Goal: Transaction & Acquisition: Purchase product/service

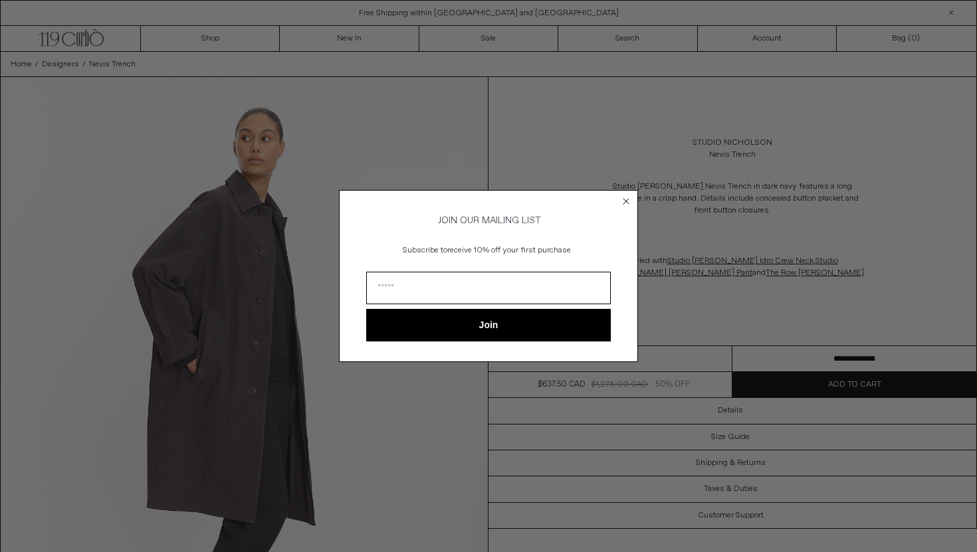
click at [622, 195] on circle "Close dialog" at bounding box center [626, 201] width 13 height 13
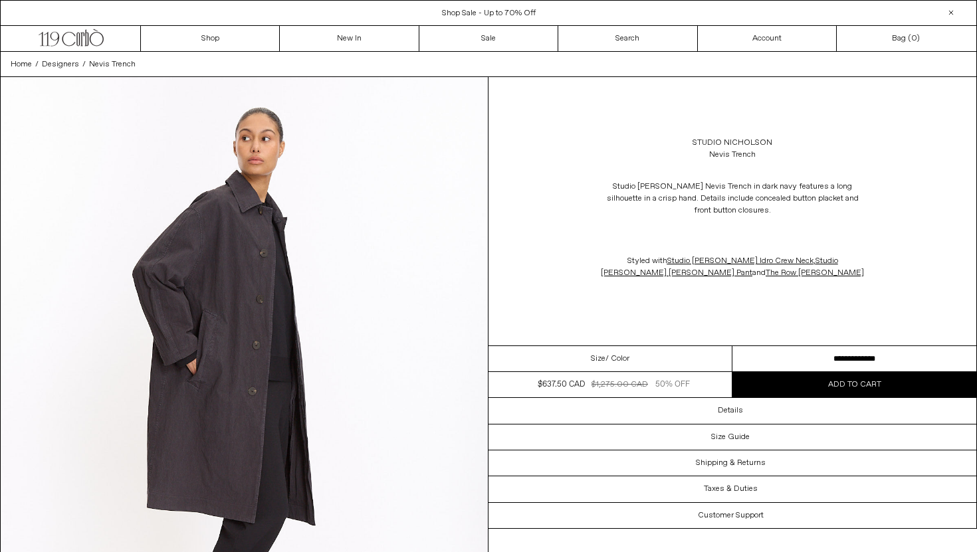
click at [498, 11] on span "Shop Sale - Up to 70% Off" at bounding box center [489, 13] width 94 height 11
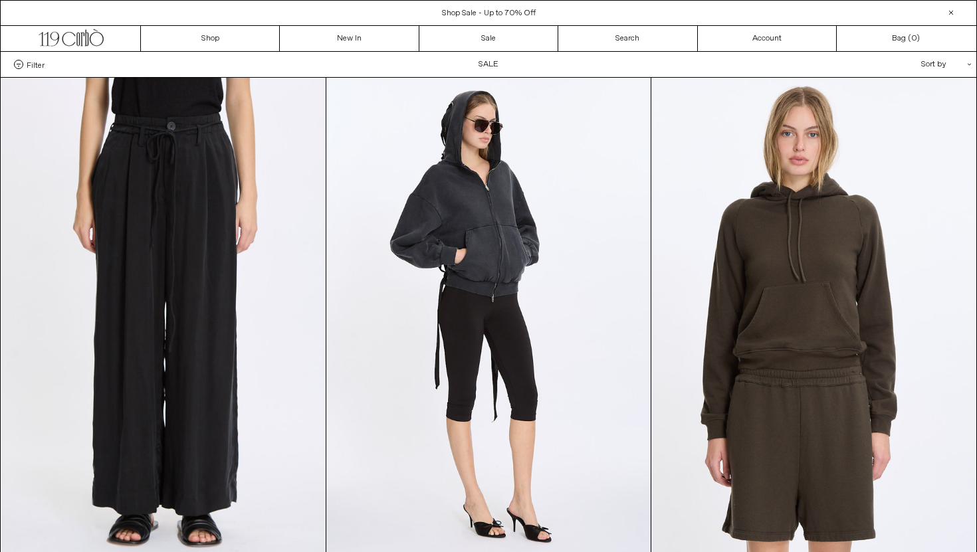
click at [35, 63] on span "Filter" at bounding box center [36, 64] width 18 height 9
click at [0, 0] on select "**********" at bounding box center [0, 0] width 0 height 0
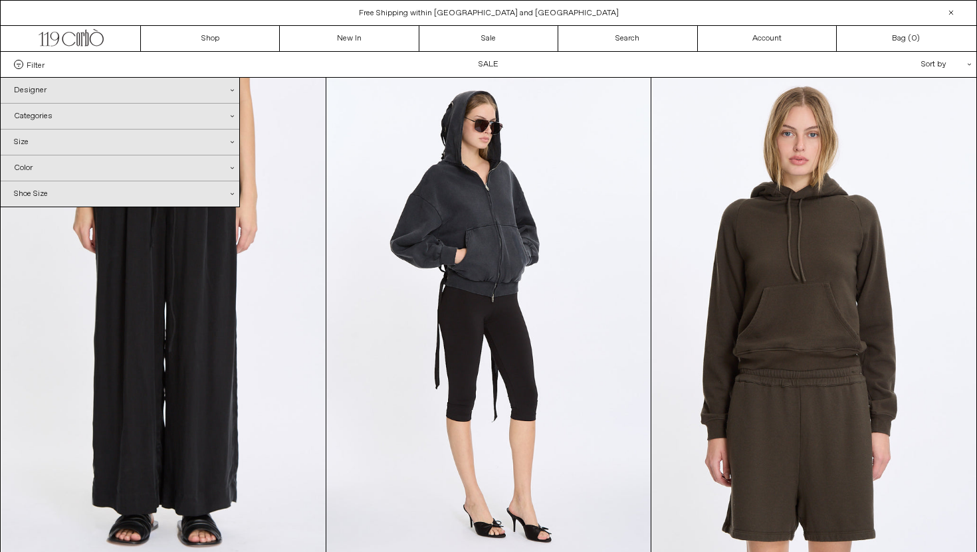
click at [34, 92] on div "Designer .cls-1{fill:#231f20}" at bounding box center [120, 90] width 239 height 25
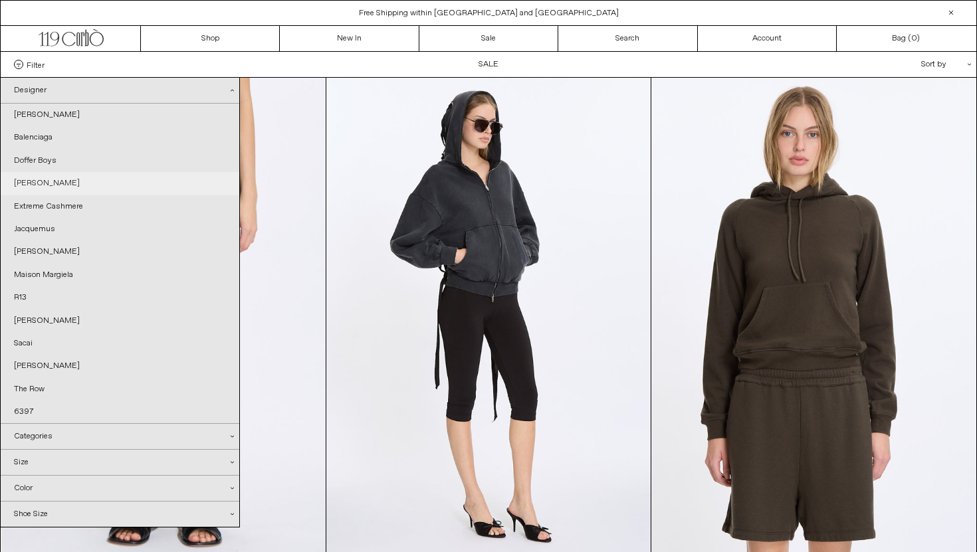
click at [41, 177] on link "[PERSON_NAME]" at bounding box center [120, 183] width 239 height 23
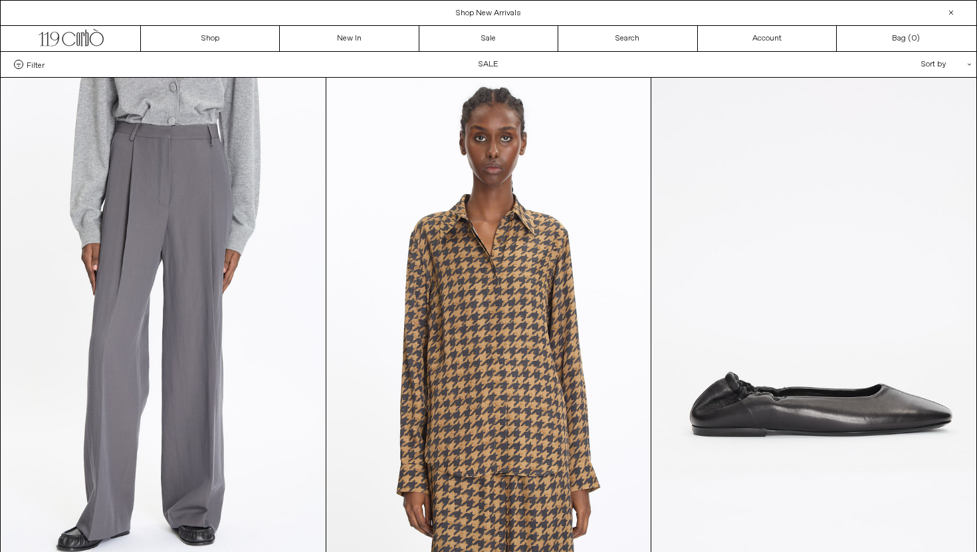
click at [31, 67] on span "Filter" at bounding box center [36, 64] width 18 height 9
click at [0, 0] on select "**********" at bounding box center [0, 0] width 0 height 0
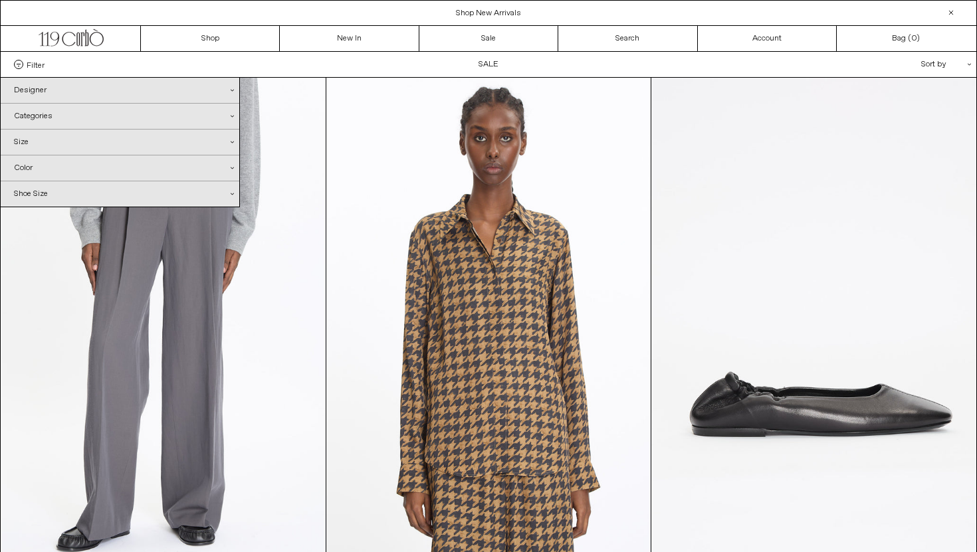
click at [38, 95] on div "Designer .cls-1{fill:#231f20}" at bounding box center [120, 90] width 239 height 25
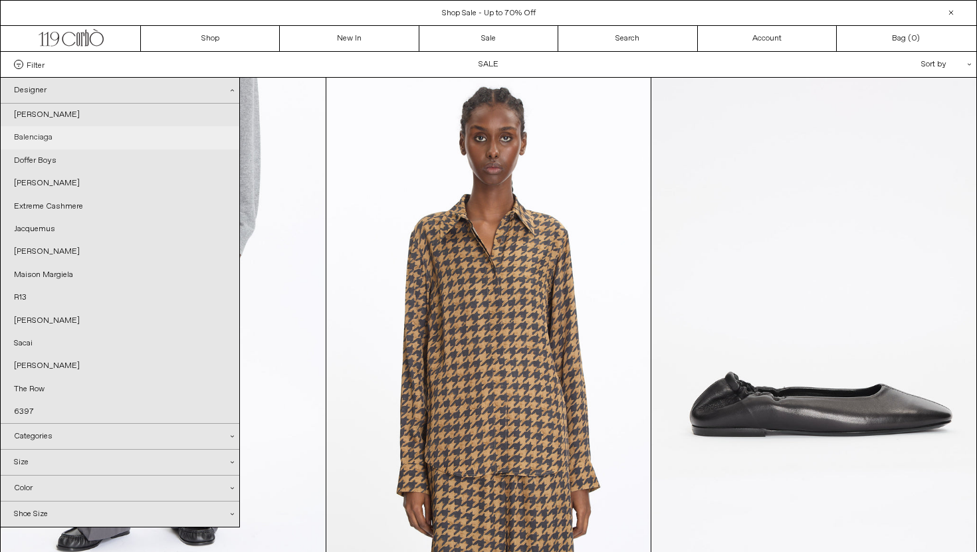
click at [37, 143] on link "Balenciaga" at bounding box center [120, 137] width 239 height 23
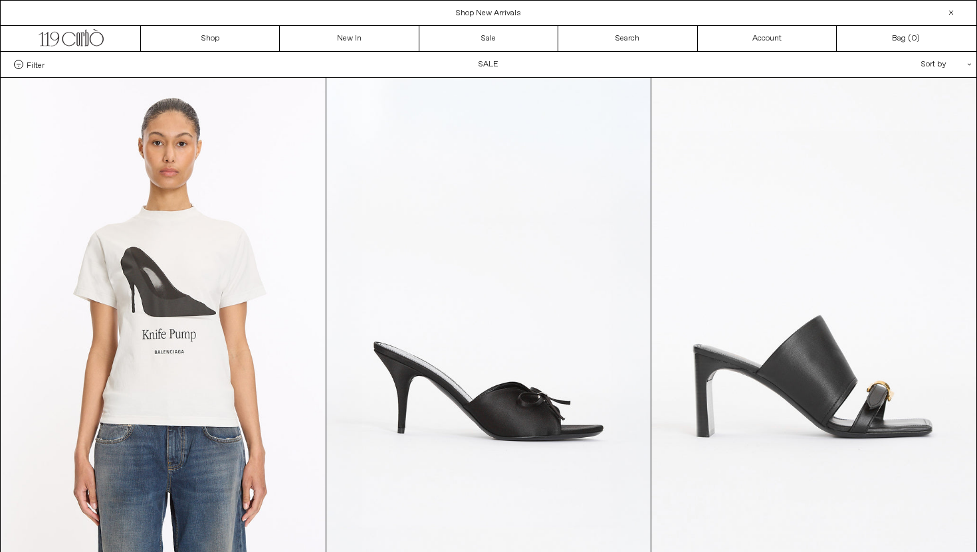
click at [34, 66] on span "Filter" at bounding box center [36, 64] width 18 height 9
click at [0, 0] on select "**********" at bounding box center [0, 0] width 0 height 0
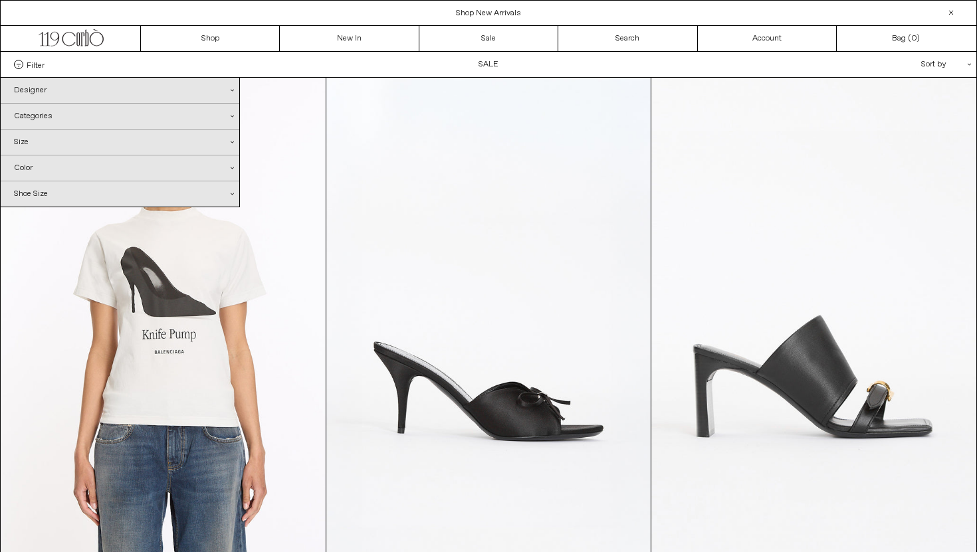
click at [40, 88] on div "Designer .cls-1{fill:#231f20}" at bounding box center [120, 90] width 239 height 25
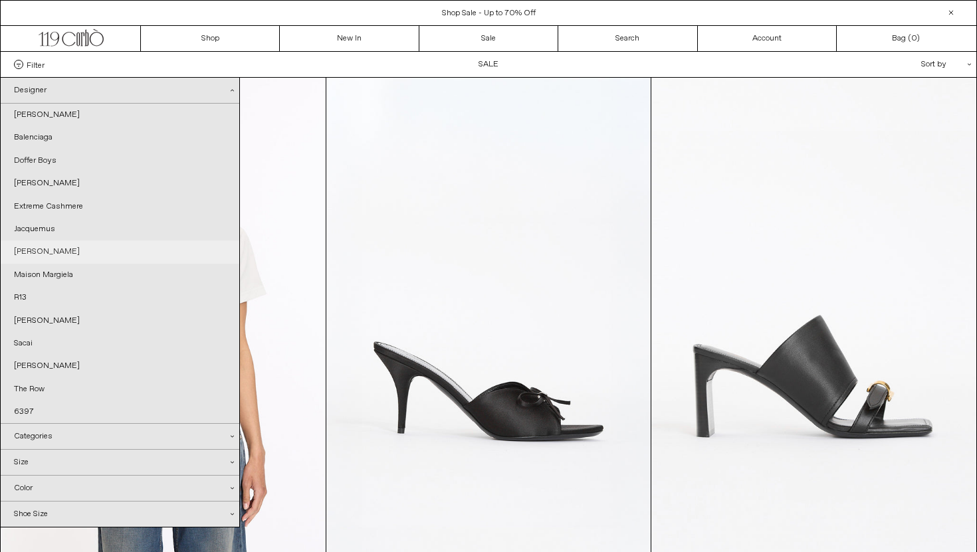
click at [34, 257] on link "[PERSON_NAME]" at bounding box center [120, 252] width 239 height 23
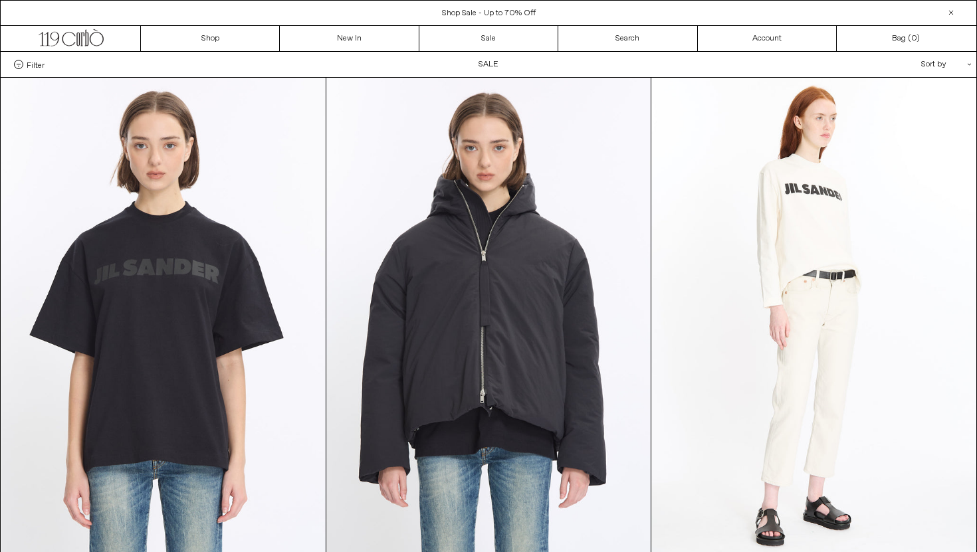
click at [29, 58] on div "Filter Designer .cls-1{fill:#231f20} [PERSON_NAME] [GEOGRAPHIC_DATA] Doffer Boys" at bounding box center [489, 64] width 976 height 25
click at [32, 60] on span "Filter" at bounding box center [36, 64] width 18 height 9
click at [0, 0] on select "**********" at bounding box center [0, 0] width 0 height 0
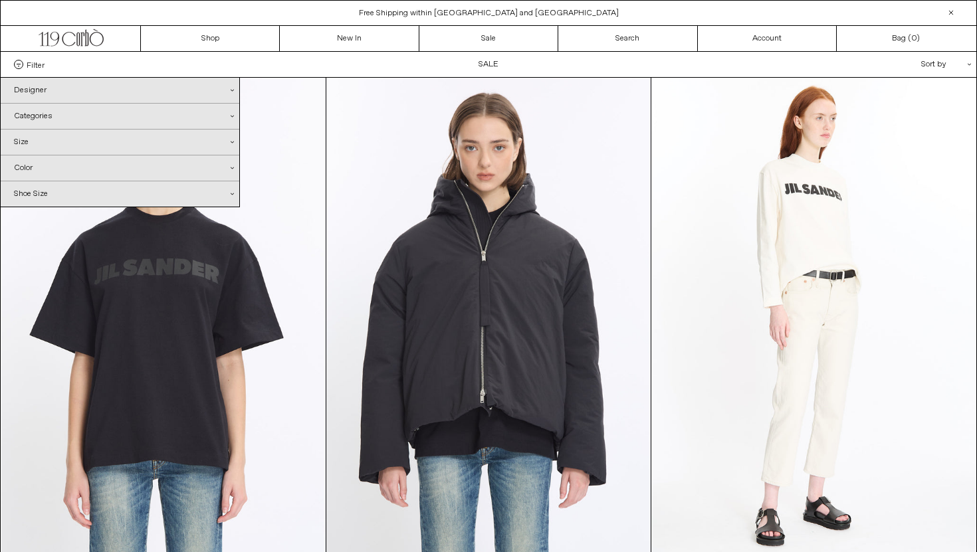
click at [39, 96] on div "Designer .cls-1{fill:#231f20}" at bounding box center [120, 90] width 239 height 25
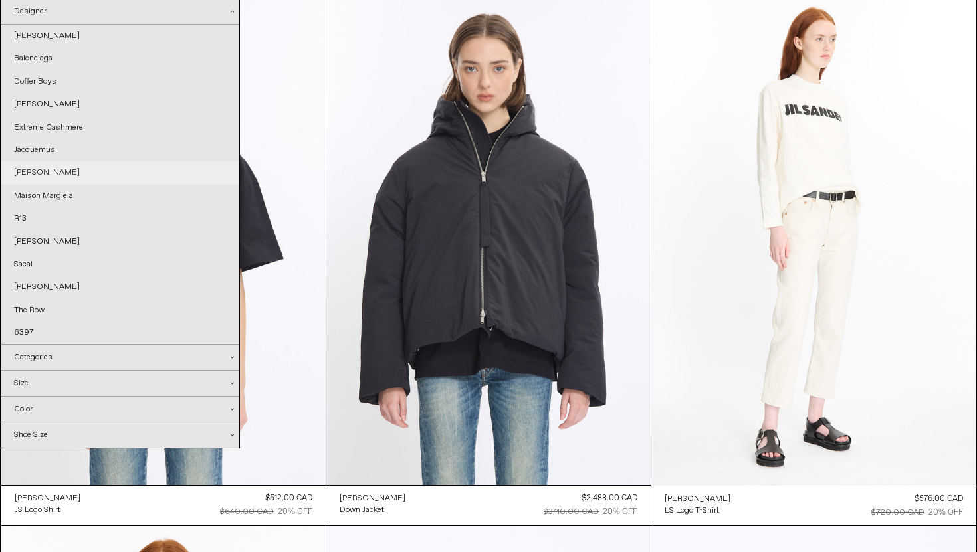
scroll to position [84, 0]
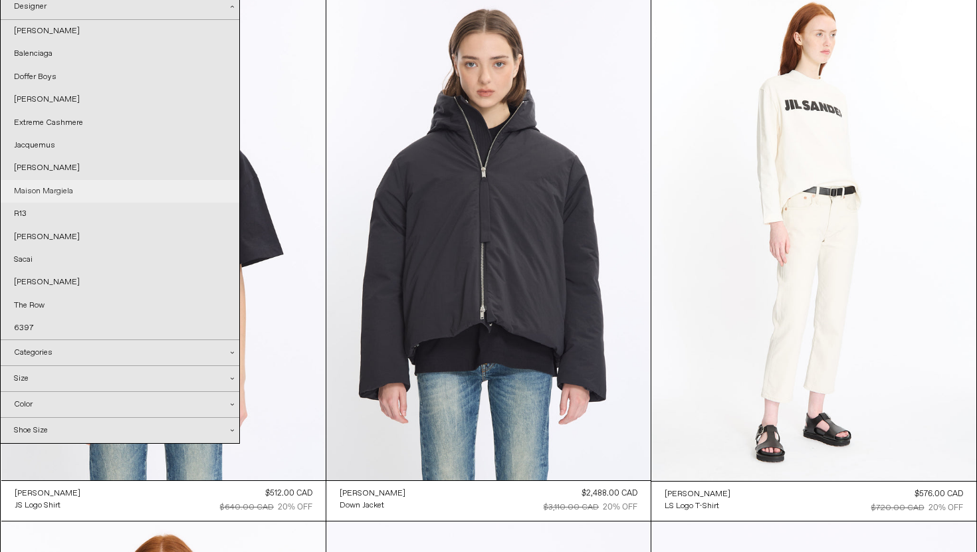
click at [49, 191] on link "Maison Margiela" at bounding box center [120, 191] width 239 height 23
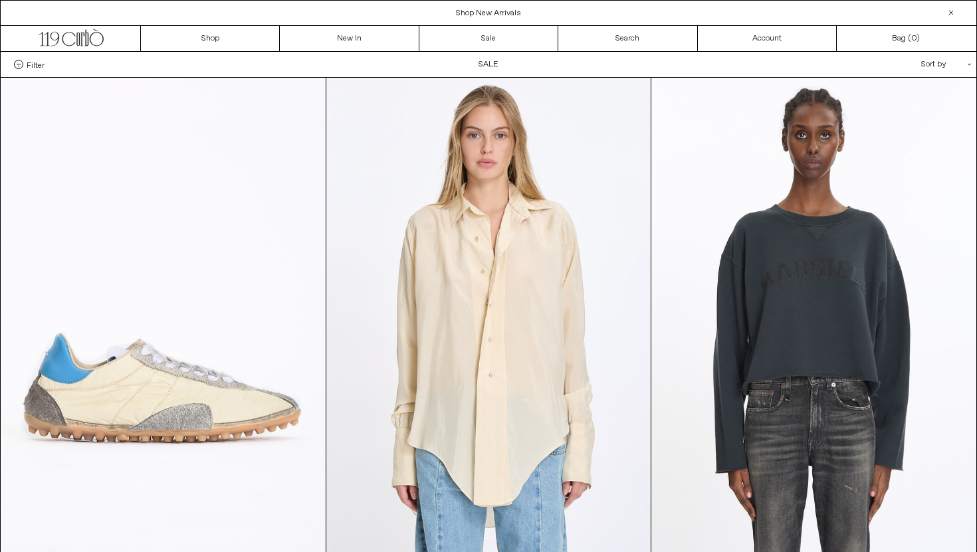
click at [487, 66] on div "Filter Designer .cls-1{fill:#231f20} [PERSON_NAME] [GEOGRAPHIC_DATA] Doffer Boys" at bounding box center [489, 64] width 976 height 25
click at [483, 37] on link "Sale" at bounding box center [488, 38] width 139 height 25
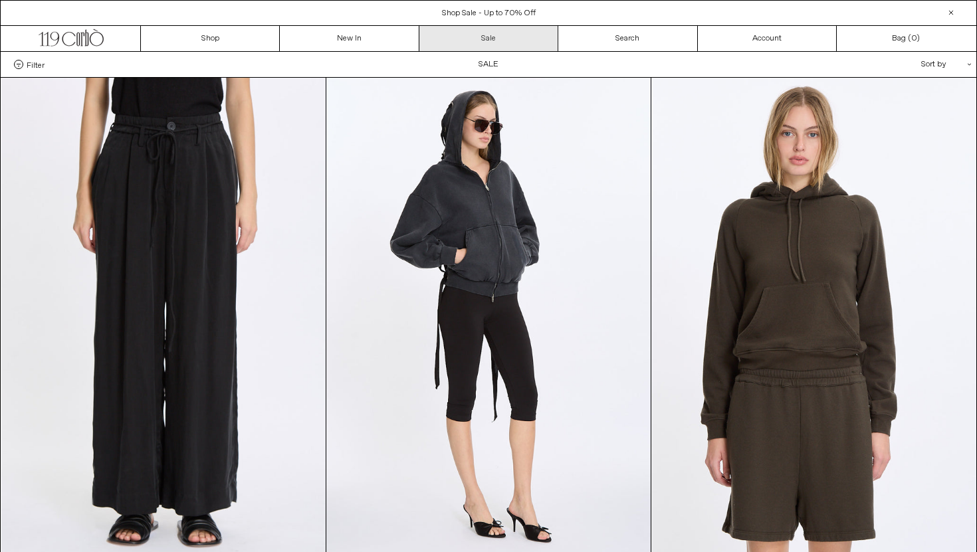
click at [474, 35] on link "Sale" at bounding box center [488, 38] width 139 height 25
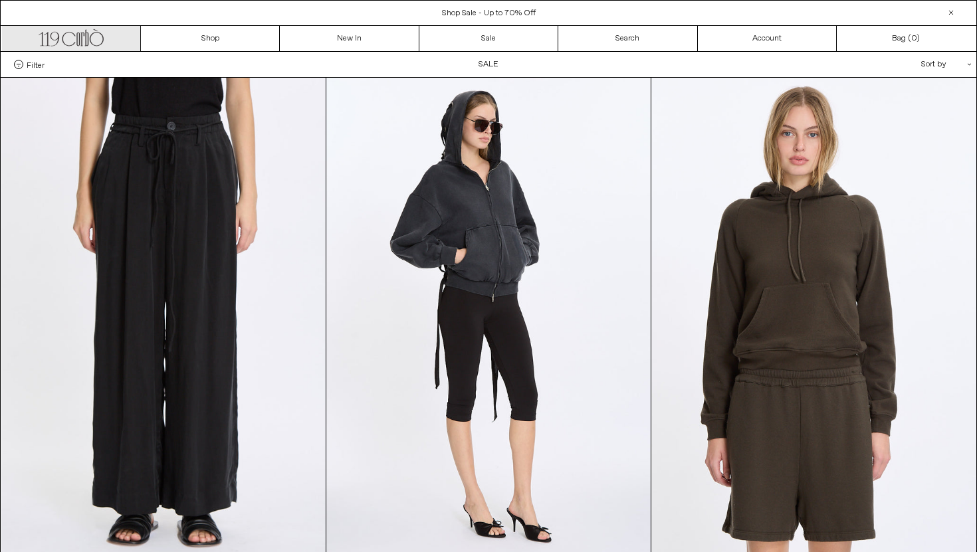
click at [52, 45] on icon ".cls-1, .cls-2 { fill: #231f20; stroke: #231f20; stroke-miterlimit: 10; stroke-…" at bounding box center [71, 36] width 65 height 19
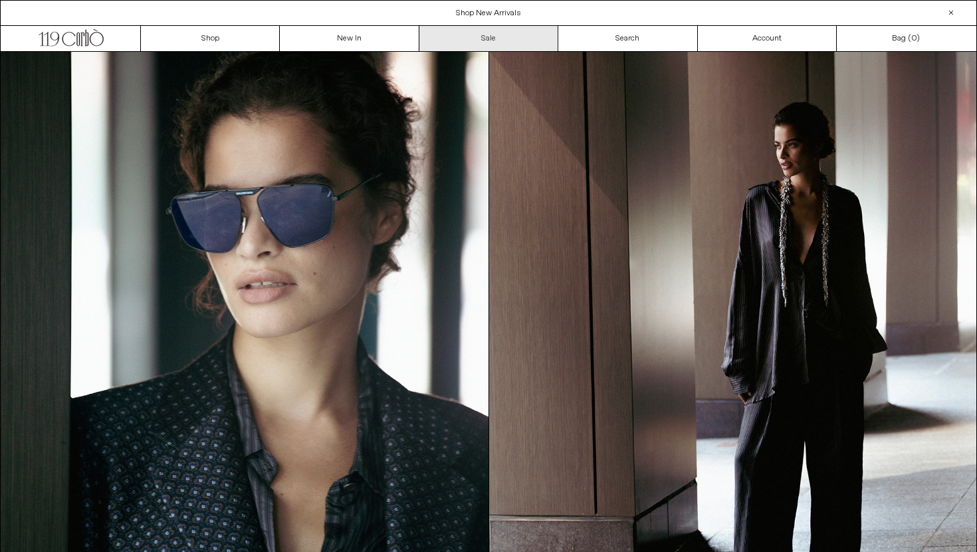
click at [497, 33] on link "Sale" at bounding box center [488, 38] width 139 height 25
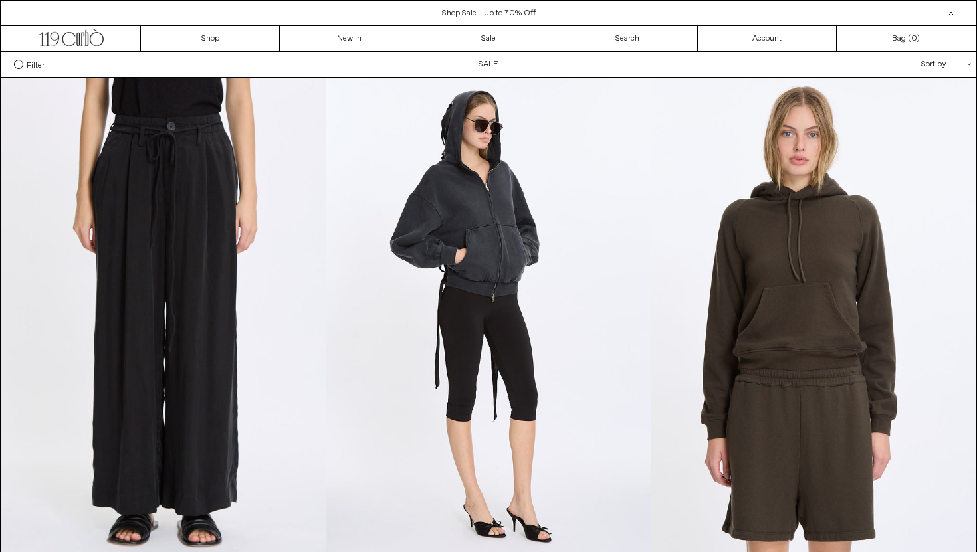
click at [37, 66] on span "Filter" at bounding box center [36, 64] width 18 height 9
click at [0, 0] on select "**********" at bounding box center [0, 0] width 0 height 0
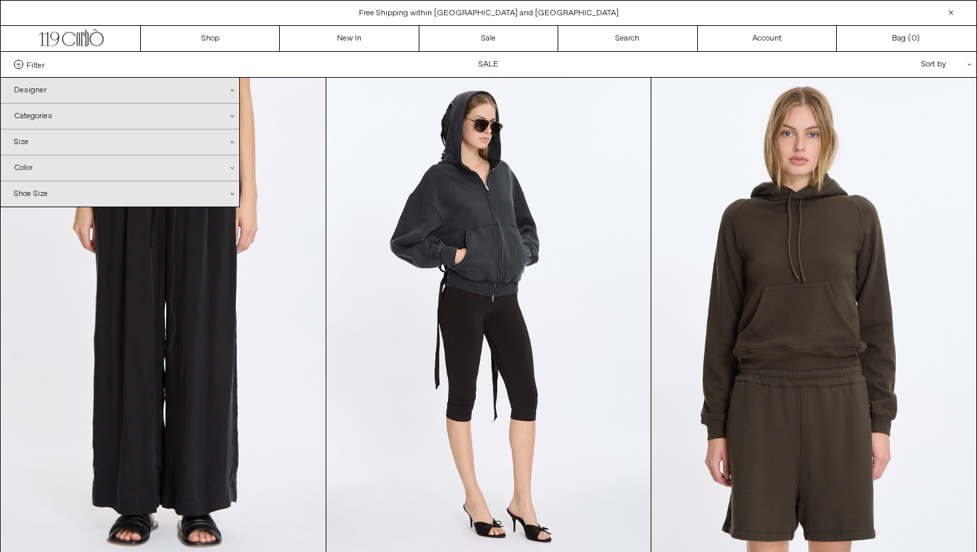
click at [41, 94] on div "Designer .cls-1{fill:#231f20}" at bounding box center [120, 90] width 239 height 25
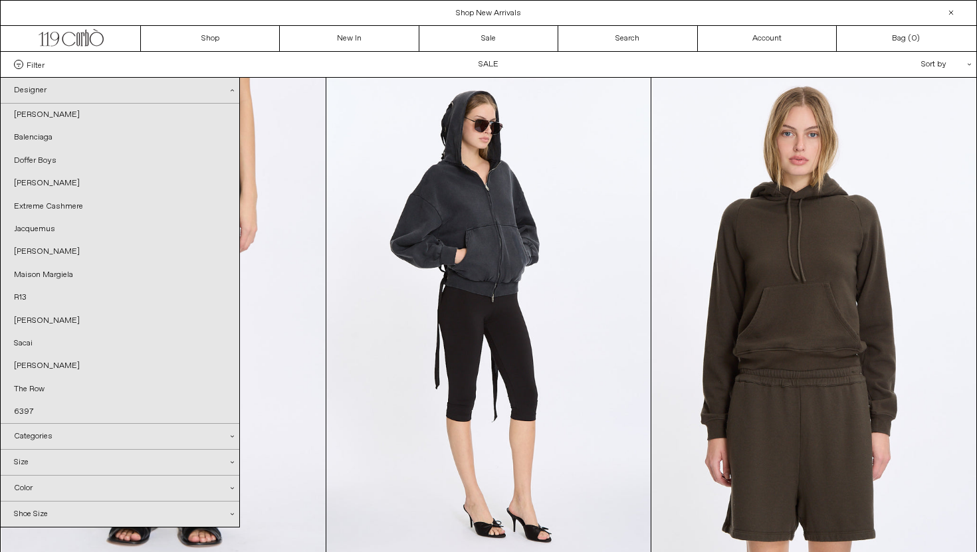
click at [83, 439] on div "Categories .cls-1{fill:#231f20}" at bounding box center [120, 436] width 239 height 25
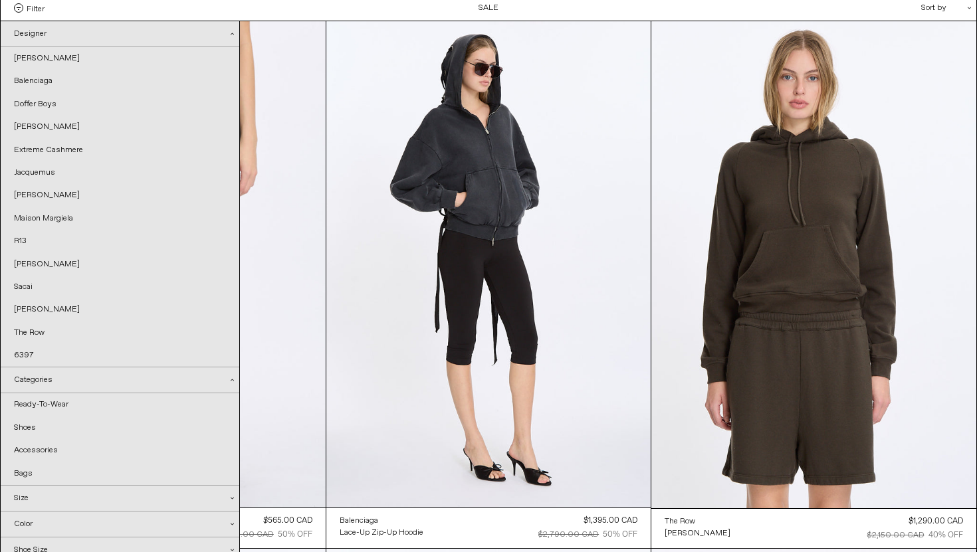
scroll to position [146, 0]
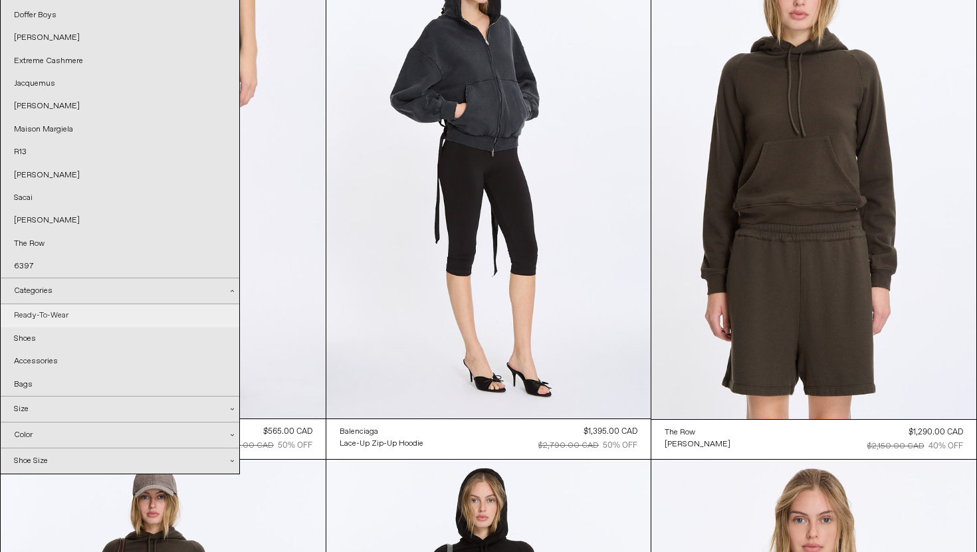
click at [66, 323] on link "Ready-To-Wear" at bounding box center [120, 315] width 239 height 23
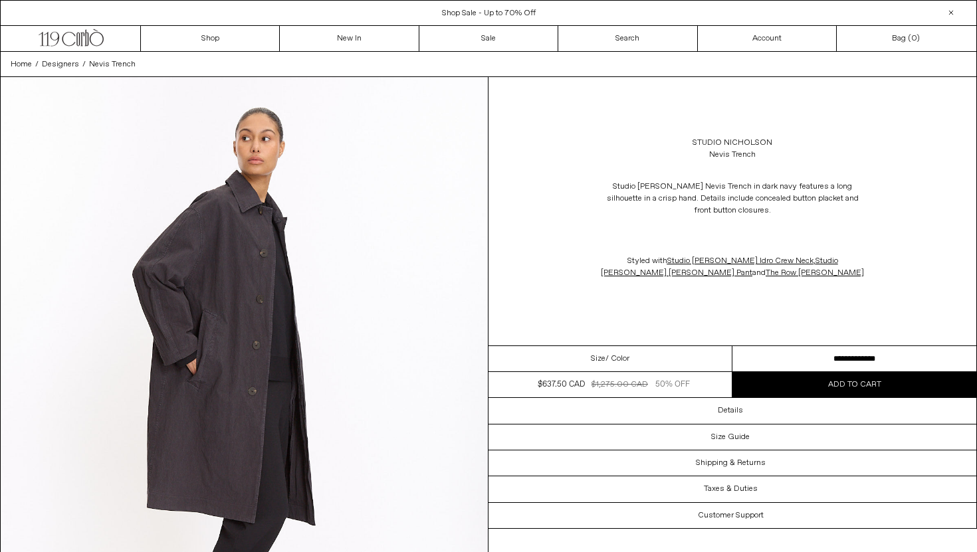
click at [611, 348] on div "Size / Color" at bounding box center [611, 359] width 244 height 26
click at [785, 352] on select "**********" at bounding box center [854, 359] width 244 height 26
click at [596, 295] on div "Studio [PERSON_NAME] Nevis Trench Studio [PERSON_NAME] Nevis Trench in dark nav…" at bounding box center [733, 211] width 488 height 269
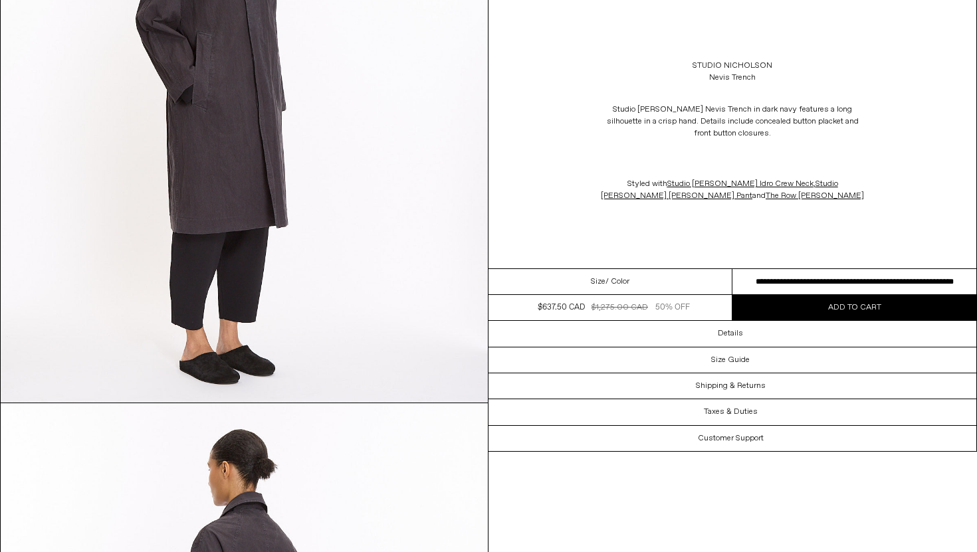
scroll to position [2013, 0]
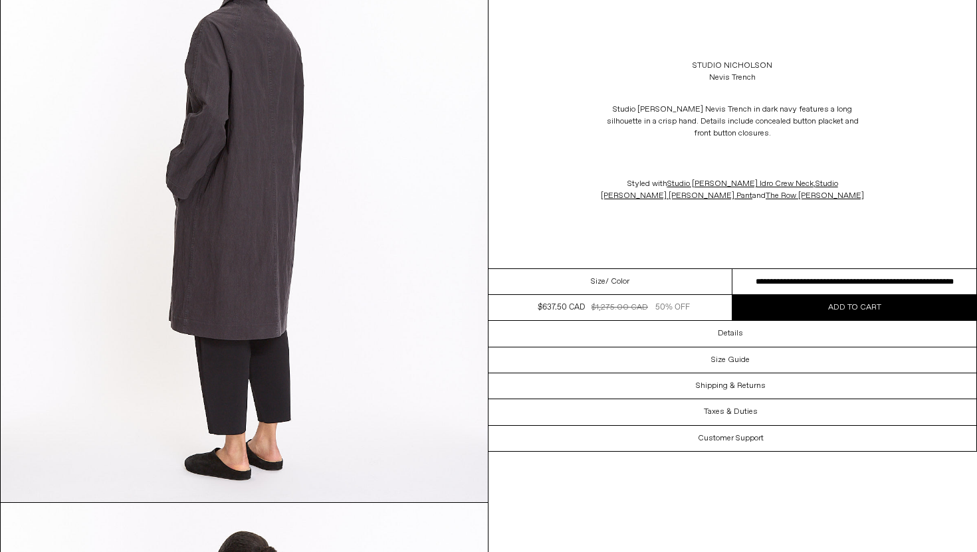
click at [853, 286] on select "**********" at bounding box center [854, 282] width 244 height 26
click at [830, 279] on select "**********" at bounding box center [854, 282] width 244 height 26
select select "**********"
click at [738, 358] on h3 "Size Guide" at bounding box center [730, 360] width 39 height 9
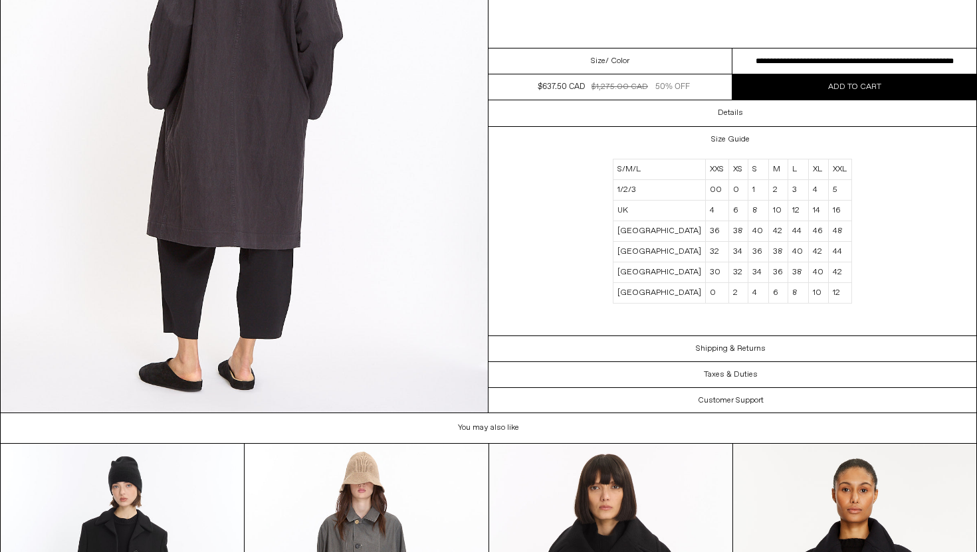
scroll to position [2750, 0]
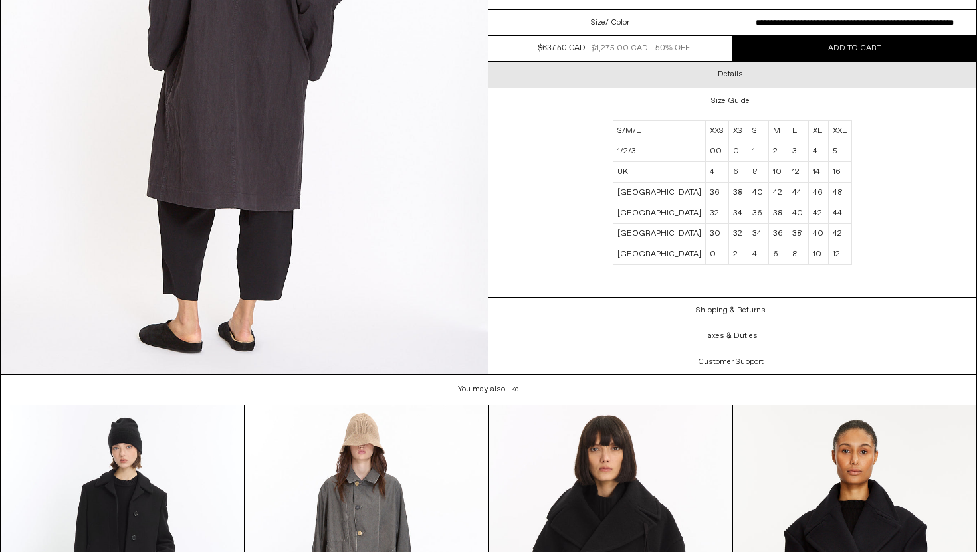
click at [717, 72] on div "Details" at bounding box center [733, 74] width 488 height 25
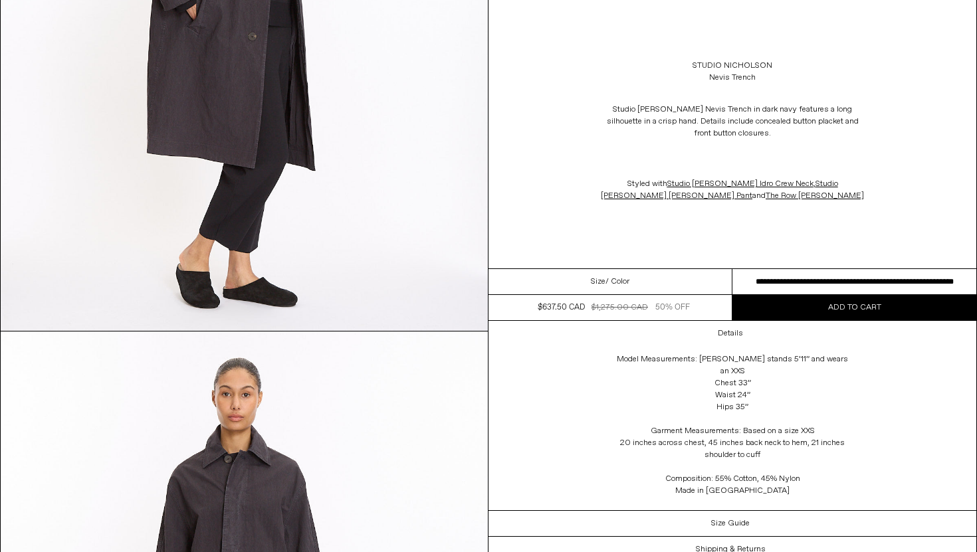
scroll to position [302, 0]
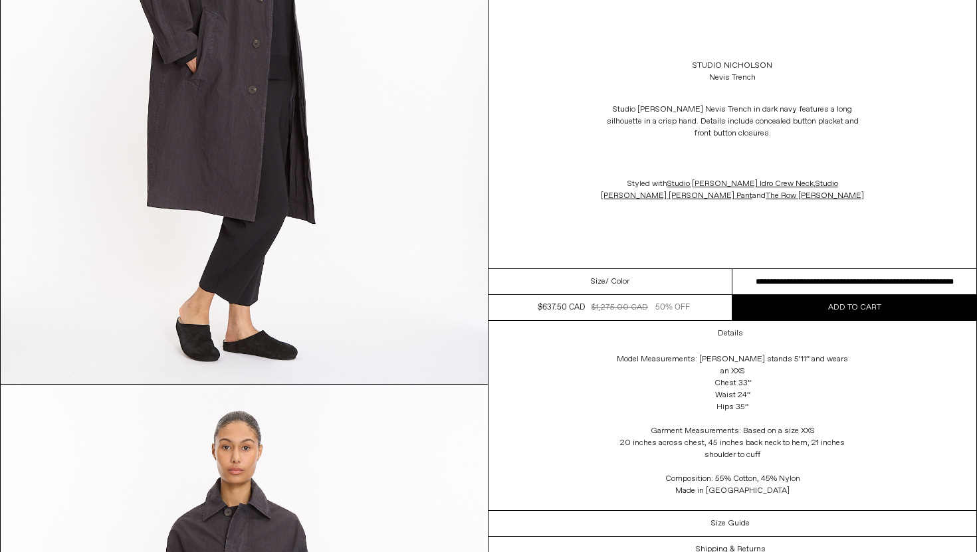
click at [868, 307] on span "Add to cart" at bounding box center [854, 307] width 53 height 11
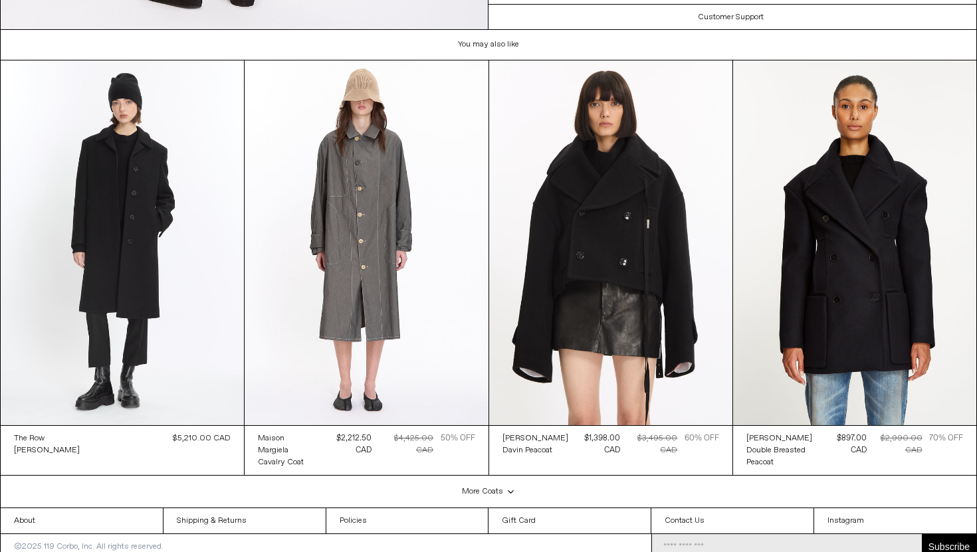
scroll to position [3104, 0]
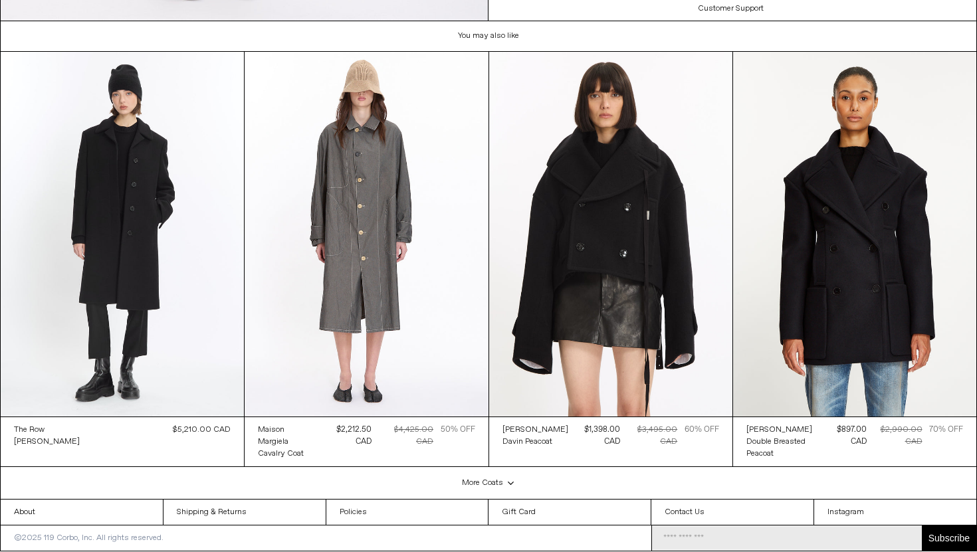
click at [487, 481] on div "More Coats .cls-1{fill:#231f20}" at bounding box center [489, 483] width 976 height 33
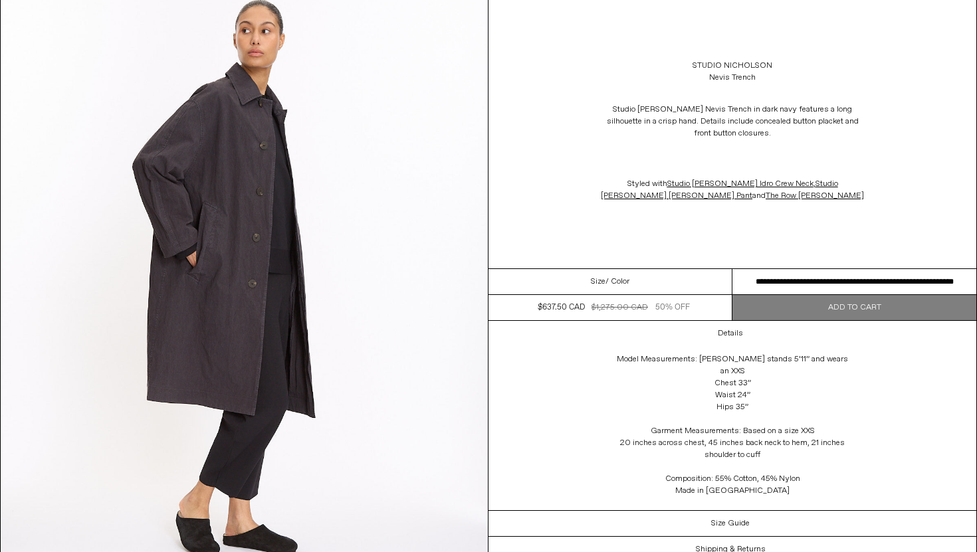
scroll to position [0, 0]
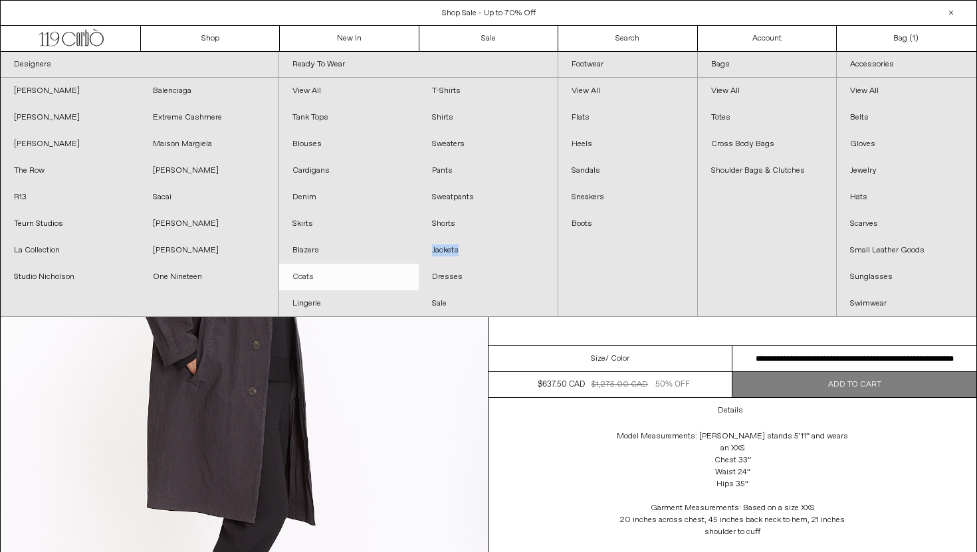
click at [312, 271] on link "Coats" at bounding box center [348, 277] width 139 height 27
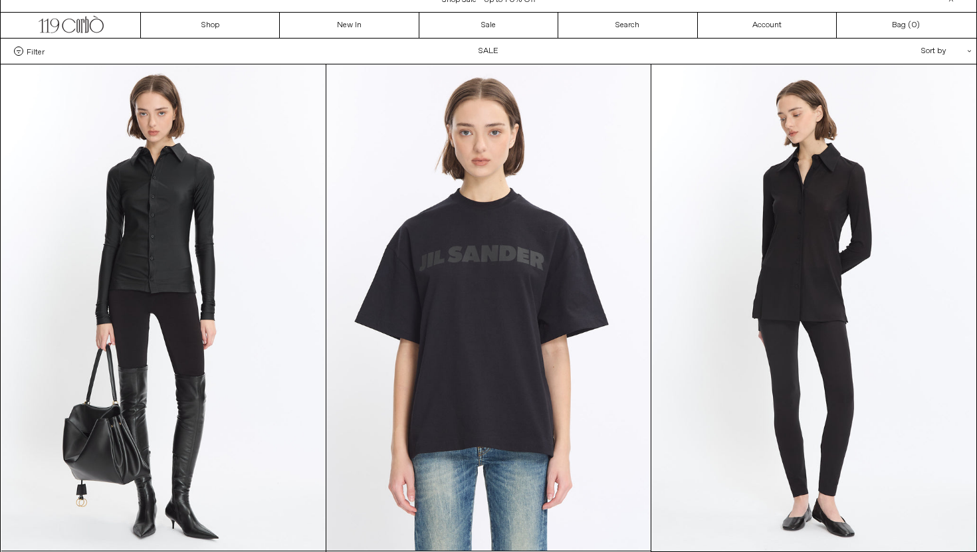
click at [29, 47] on span "Filter" at bounding box center [36, 51] width 18 height 9
click at [0, 0] on select "**********" at bounding box center [0, 0] width 0 height 0
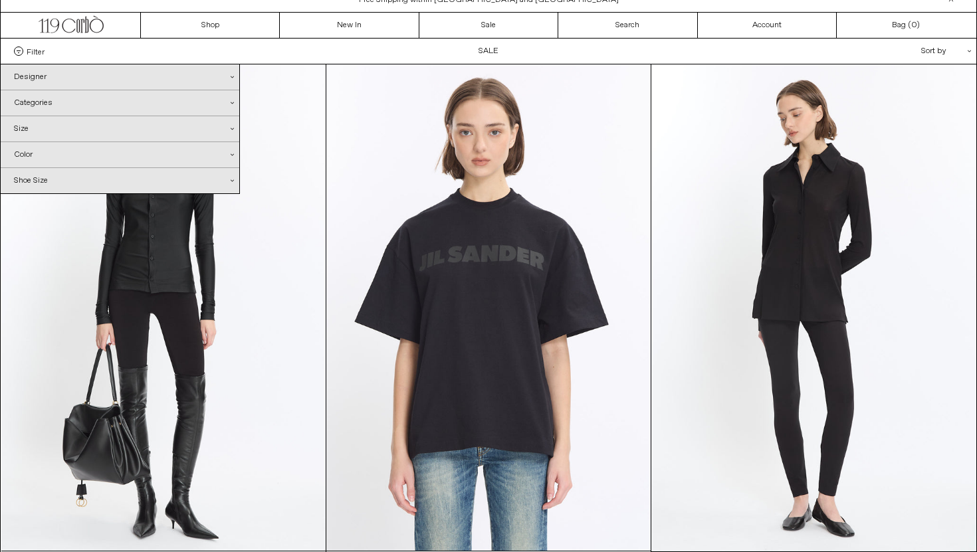
click at [51, 105] on div "Categories .cls-1{fill:#231f20}" at bounding box center [120, 102] width 239 height 25
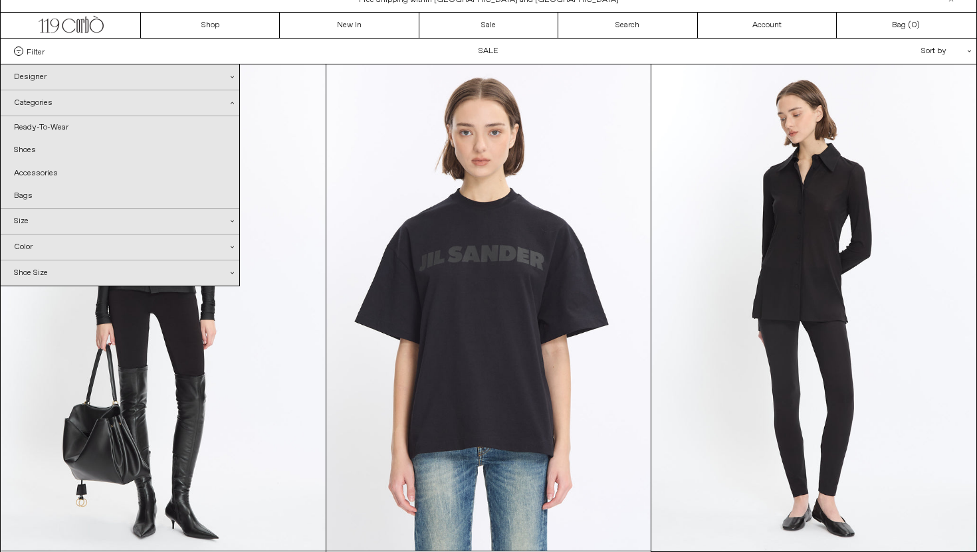
click at [37, 42] on div "Filter Designer .cls-1{fill:#231f20} Ann Demeulemeester Balenciaga Doffer Boys" at bounding box center [489, 51] width 976 height 25
click at [28, 54] on span "Filter" at bounding box center [36, 51] width 18 height 9
click at [0, 0] on select "**********" at bounding box center [0, 0] width 0 height 0
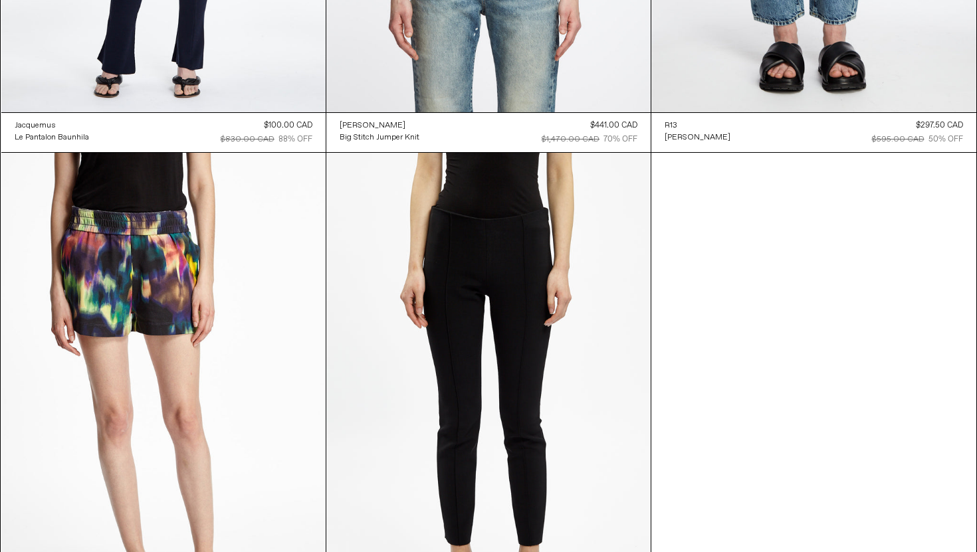
scroll to position [19620, 0]
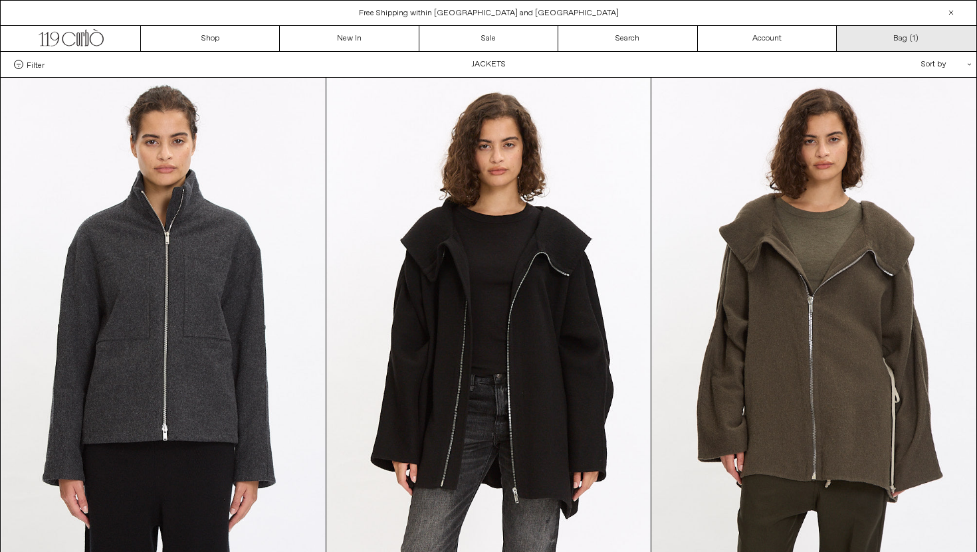
click at [911, 27] on link "Bag ( 1 )" at bounding box center [906, 38] width 139 height 25
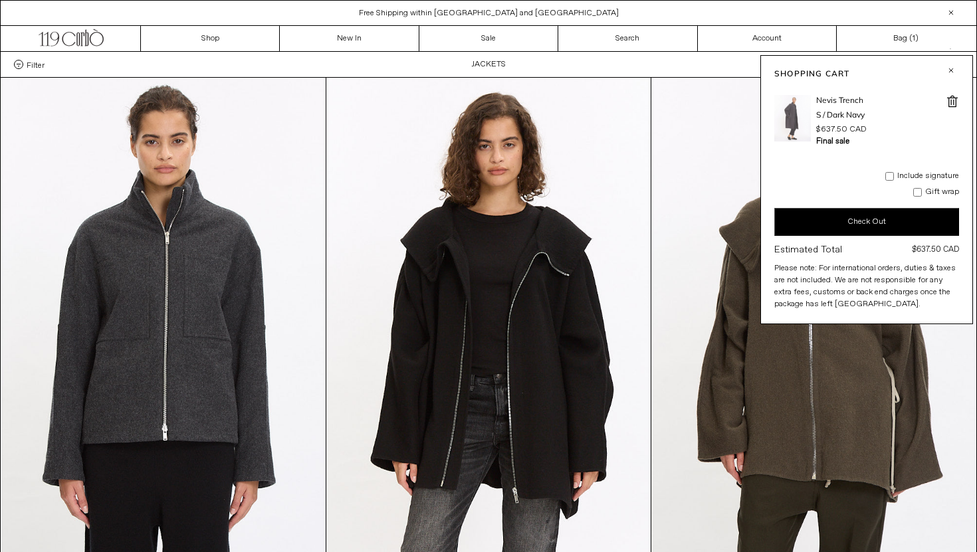
click at [798, 119] on img at bounding box center [792, 118] width 37 height 47
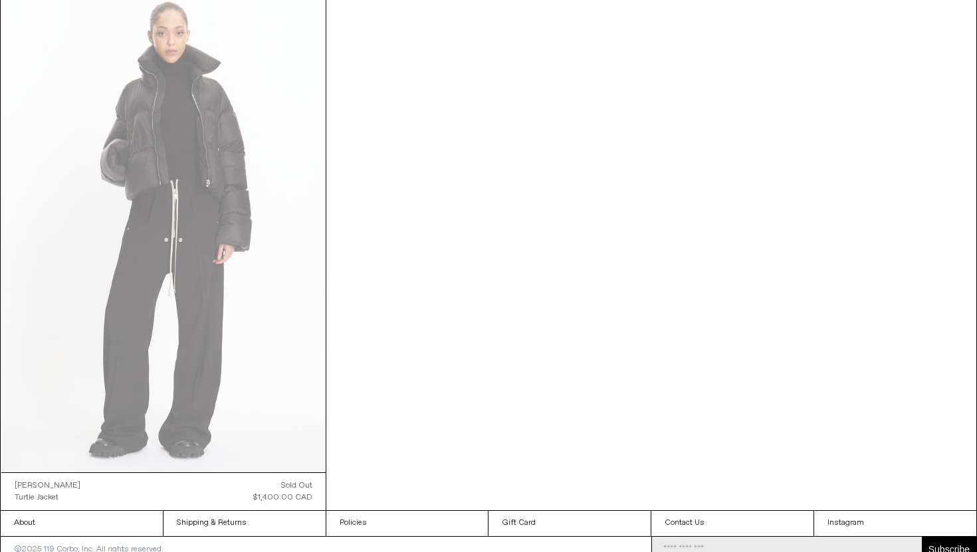
scroll to position [2213, 0]
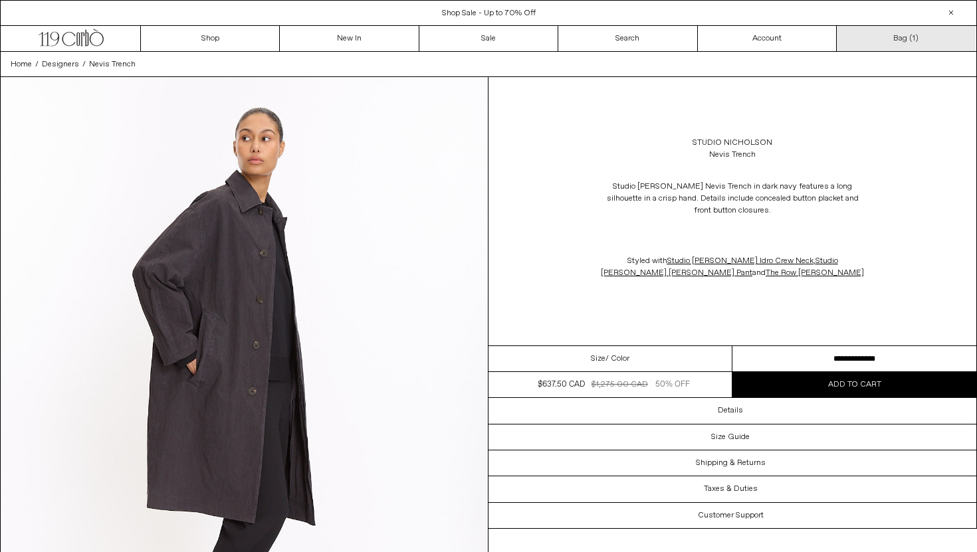
click at [906, 33] on link "Bag ( 1 )" at bounding box center [906, 38] width 139 height 25
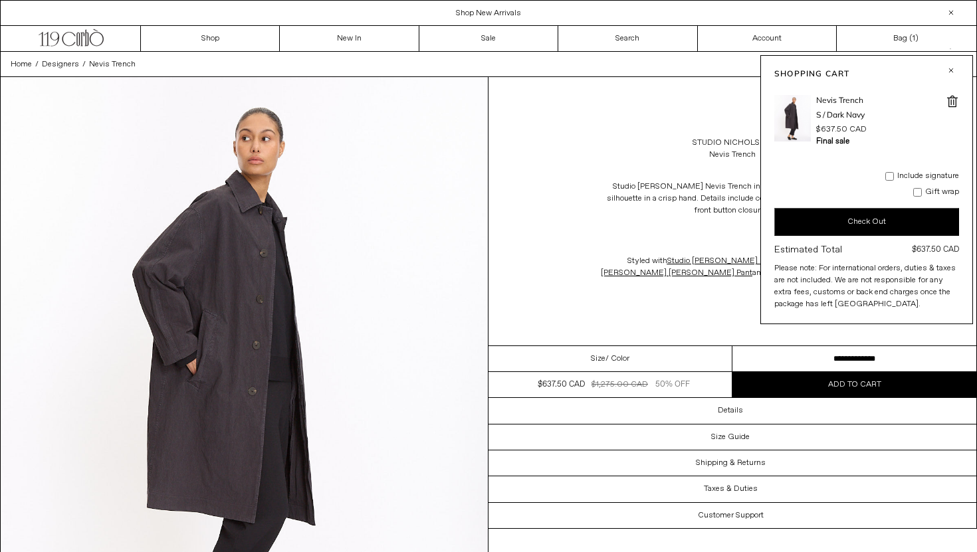
click at [635, 162] on div "Studio [PERSON_NAME] Nevis Trench" at bounding box center [733, 148] width 488 height 37
click at [681, 193] on p "Studio [PERSON_NAME] Nevis Trench in dark navy features a long silhouette in a …" at bounding box center [733, 198] width 266 height 49
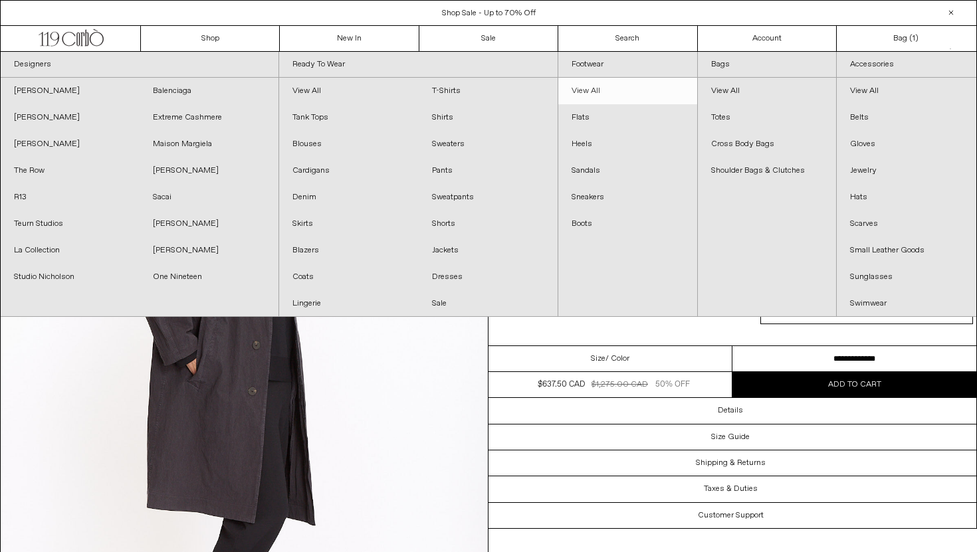
click at [580, 92] on link "View All" at bounding box center [627, 91] width 139 height 27
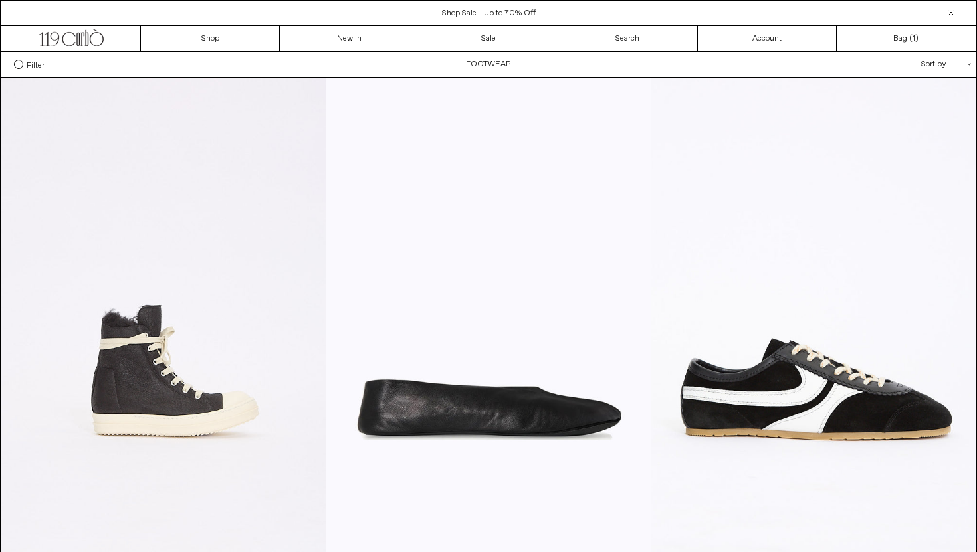
click at [38, 67] on span "Filter" at bounding box center [36, 64] width 18 height 9
click at [0, 0] on select "**********" at bounding box center [0, 0] width 0 height 0
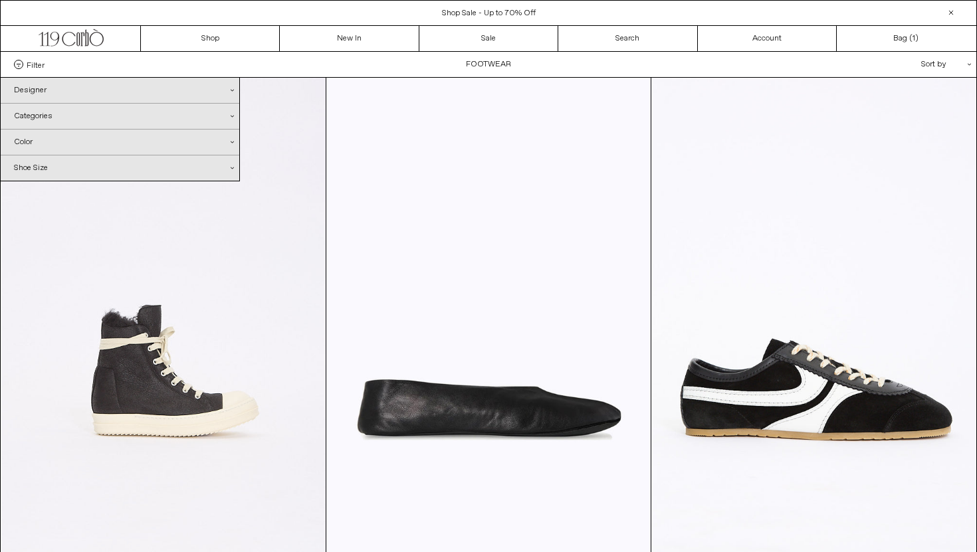
click at [59, 94] on div "Designer .cls-1{fill:#231f20}" at bounding box center [120, 90] width 239 height 25
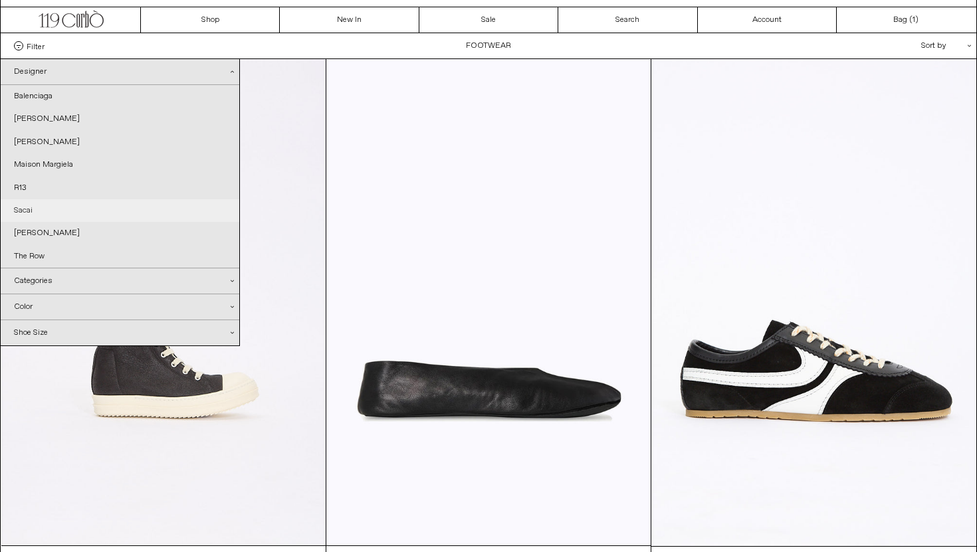
scroll to position [20, 0]
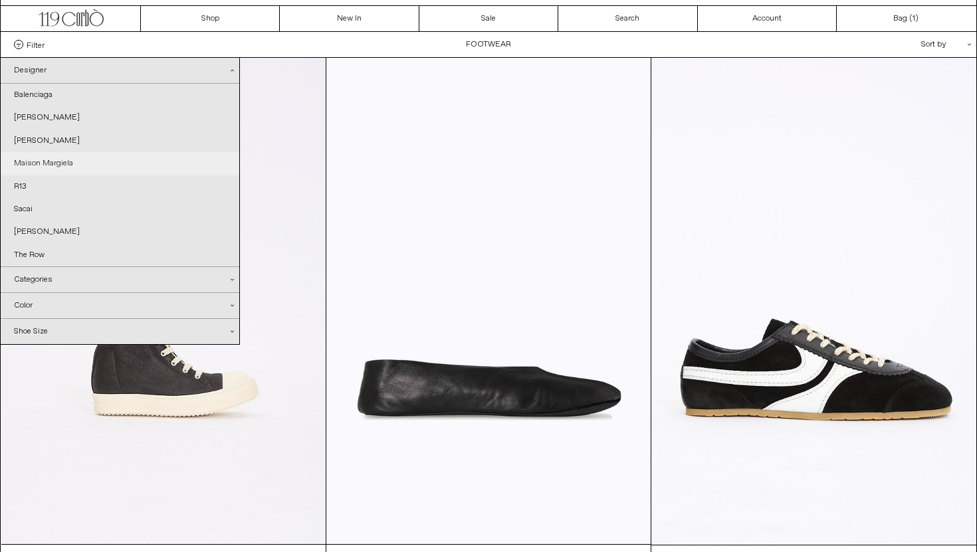
click at [76, 159] on link "Maison Margiela" at bounding box center [120, 163] width 239 height 23
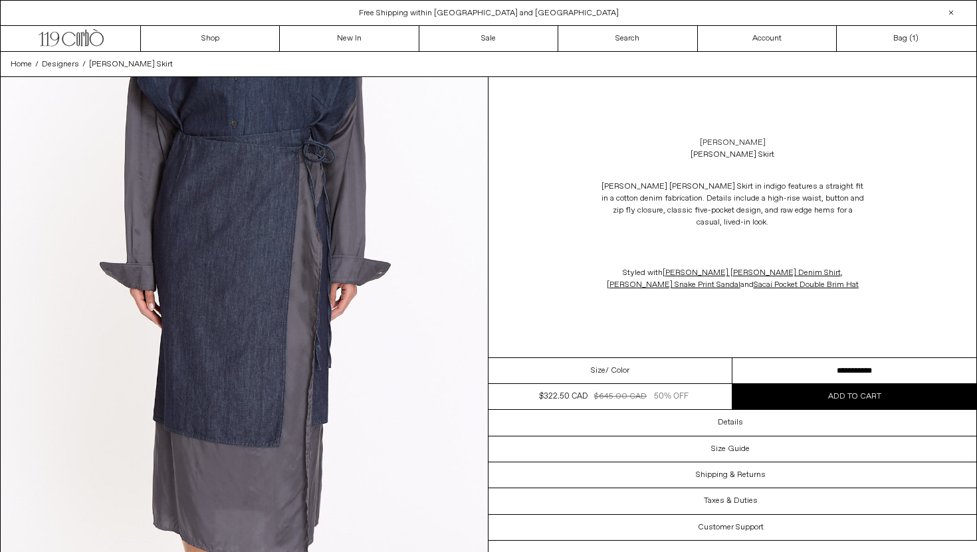
click at [753, 138] on link "[PERSON_NAME]" at bounding box center [733, 143] width 66 height 12
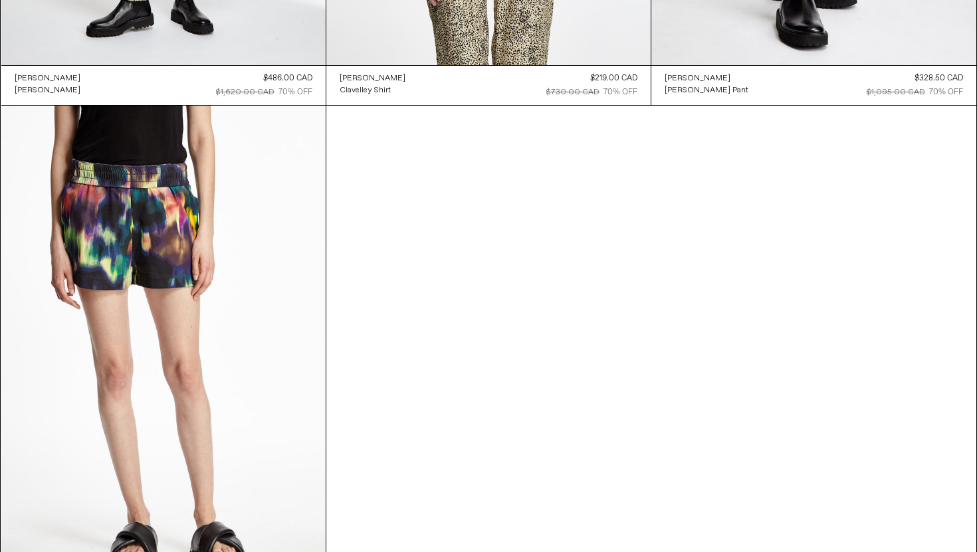
scroll to position [9589, 0]
